Goal: Obtain resource: Obtain resource

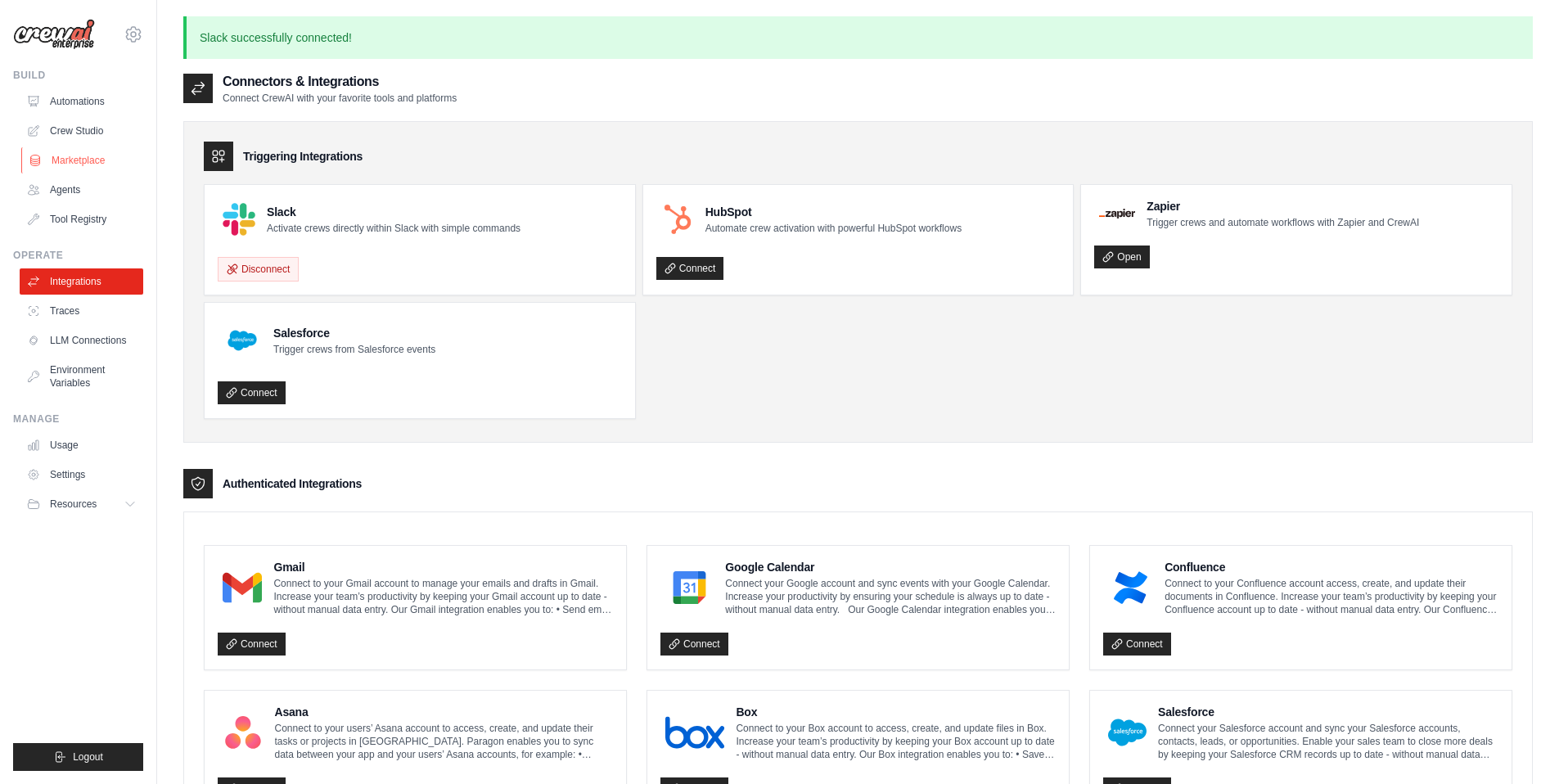
click at [86, 164] on link "Marketplace" at bounding box center [82, 160] width 123 height 26
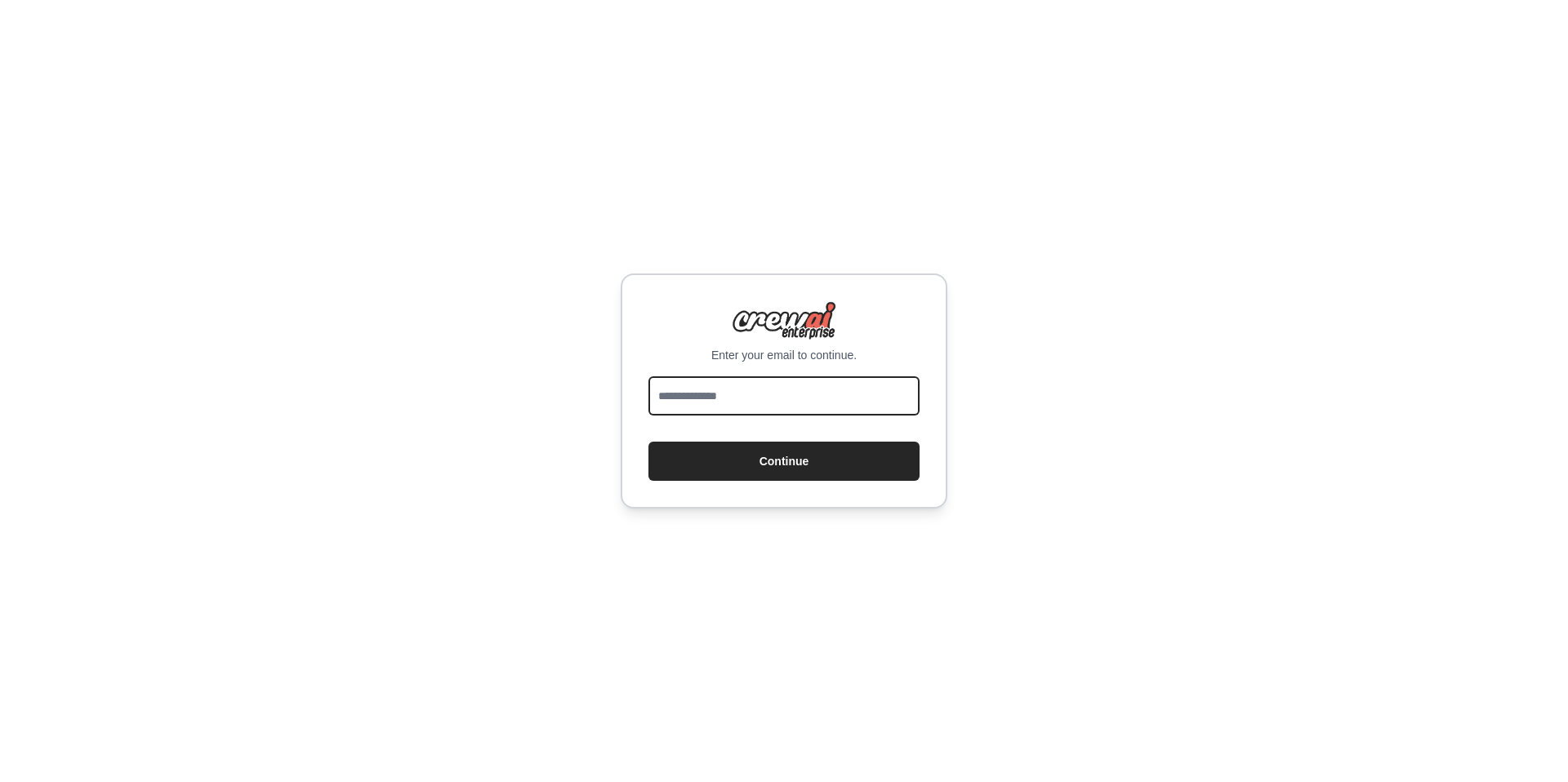
click at [727, 406] on input "email" at bounding box center [783, 396] width 271 height 39
type input "**********"
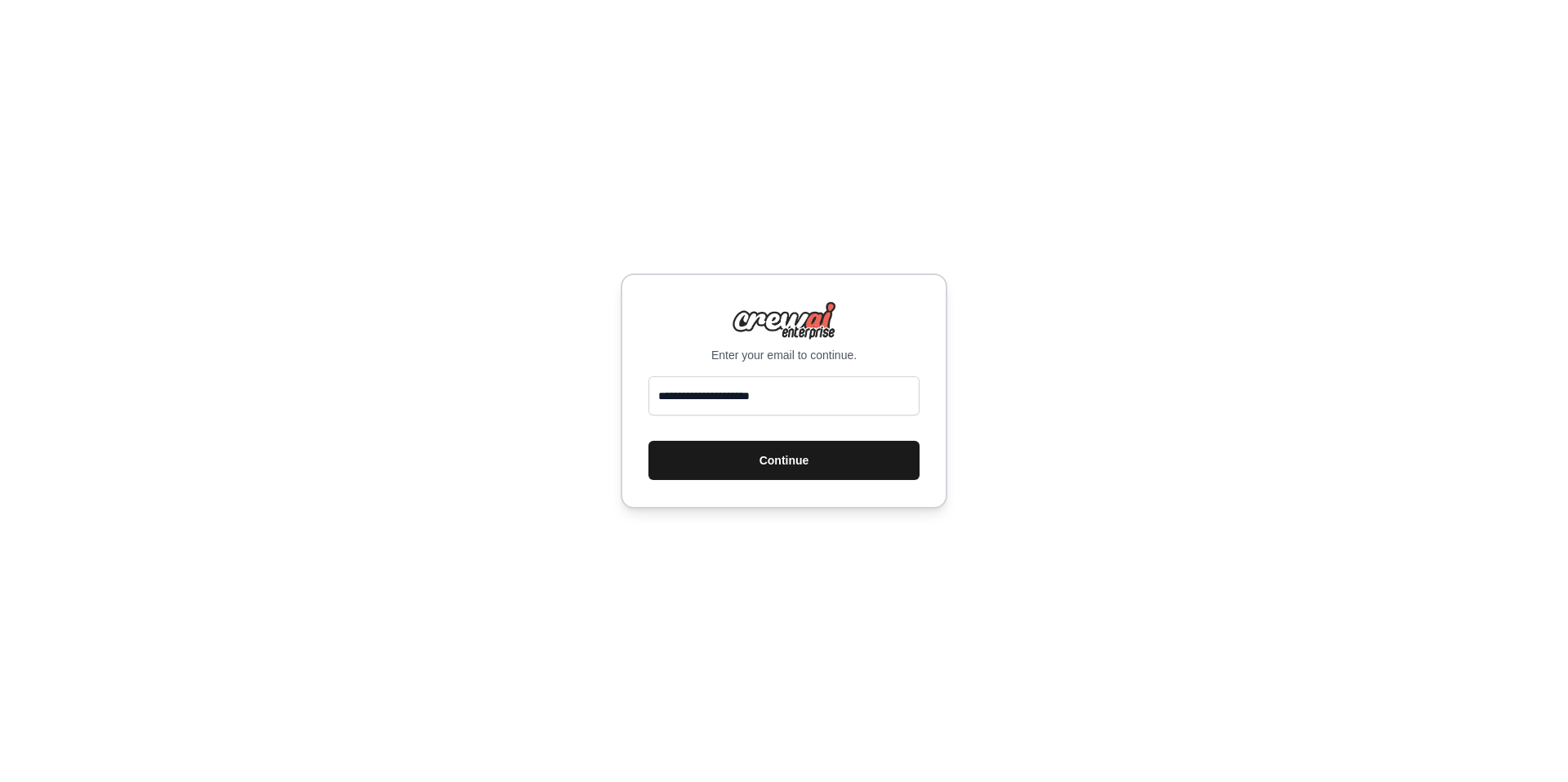
click at [841, 466] on button "Continue" at bounding box center [783, 460] width 271 height 39
click at [784, 466] on button "Continue" at bounding box center [783, 460] width 271 height 39
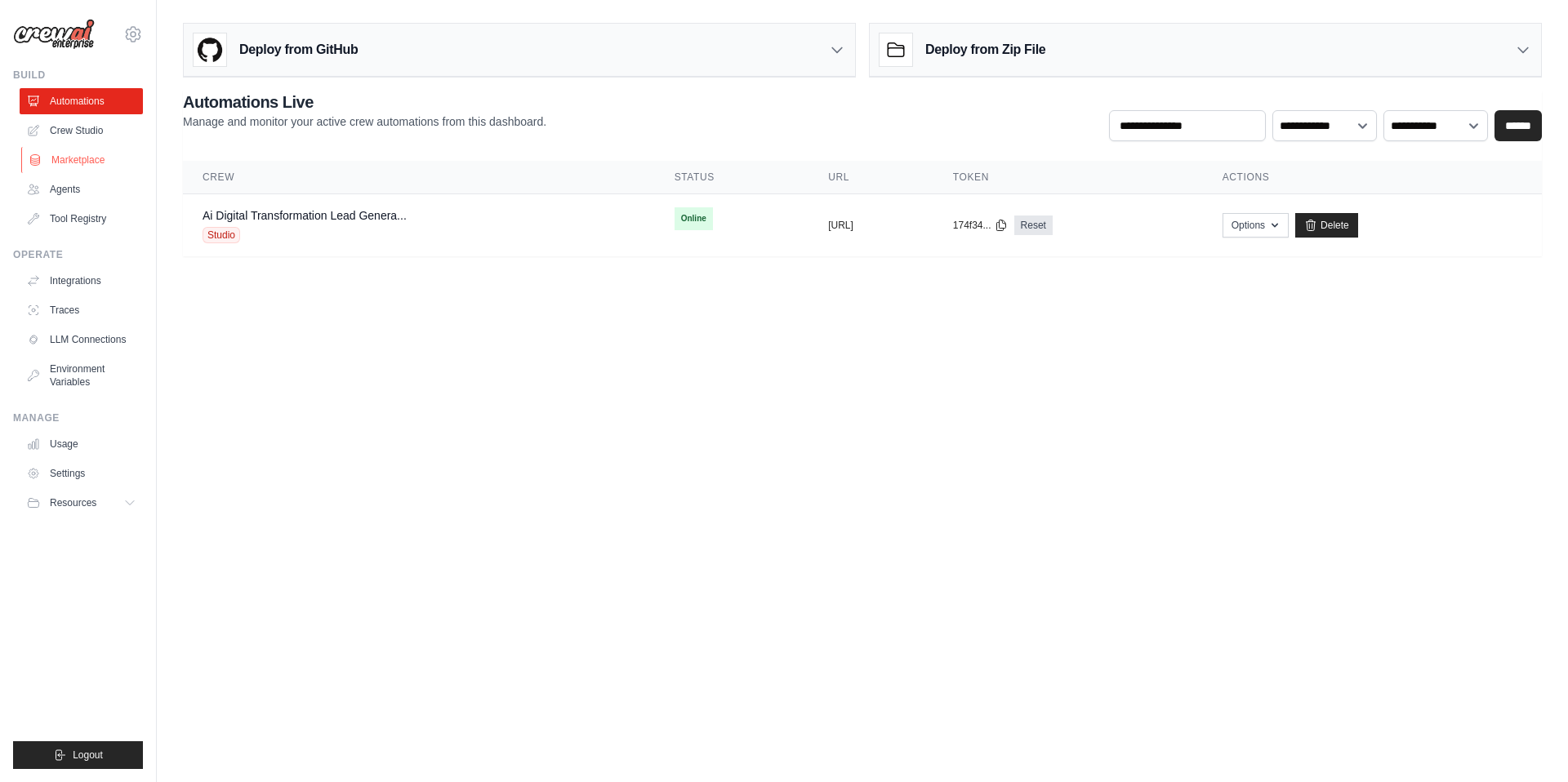
click at [82, 166] on link "Marketplace" at bounding box center [82, 159] width 123 height 26
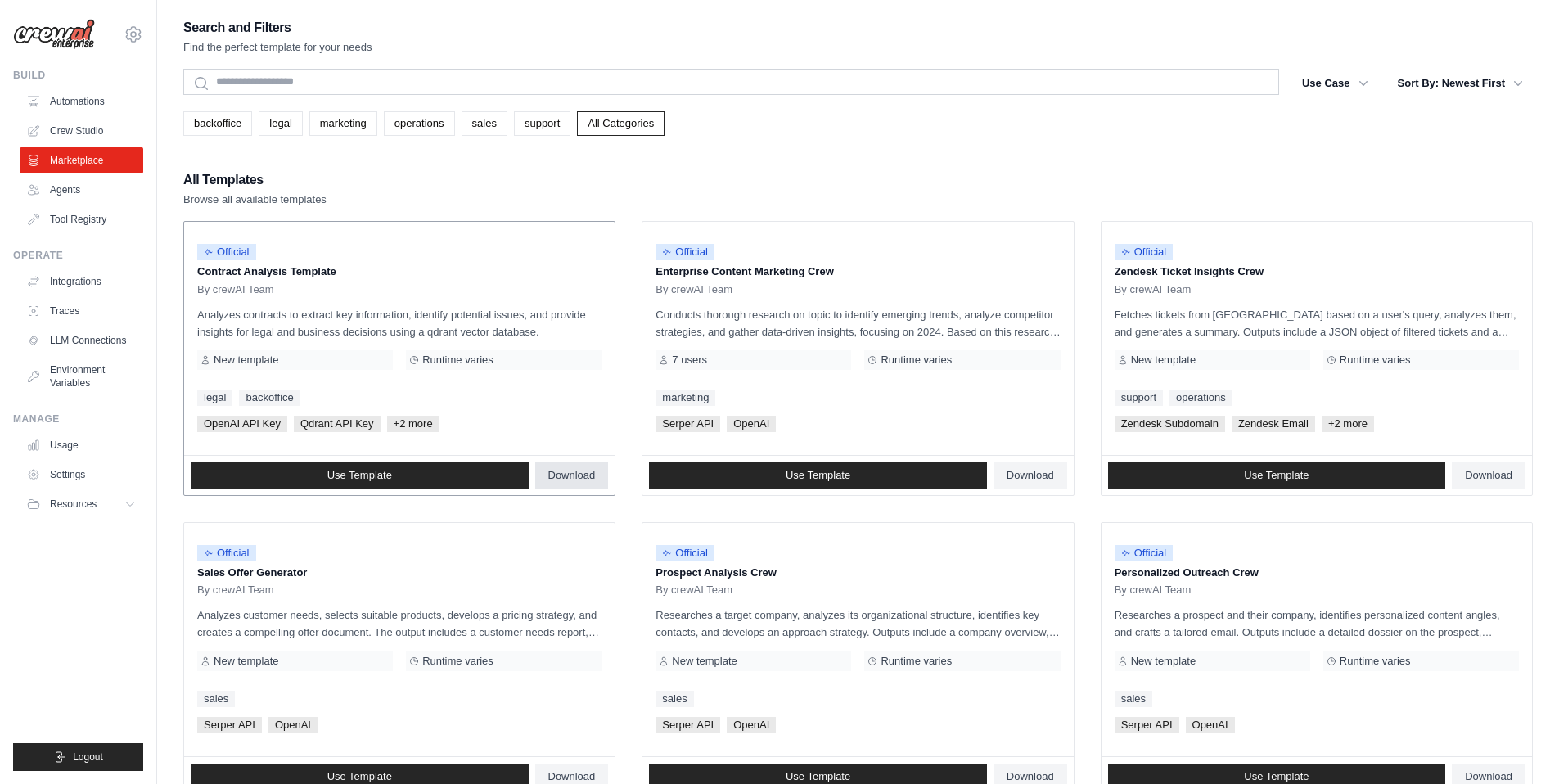
click at [579, 474] on span "Download" at bounding box center [572, 475] width 48 height 13
